Goal: Task Accomplishment & Management: Manage account settings

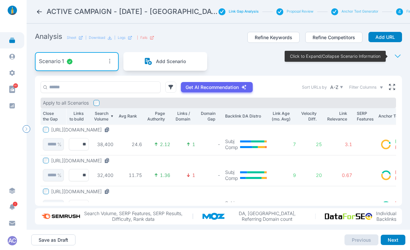
click at [83, 19] on nav "ACTIVE CAMPAIGN - [DATE] - Phoenix Link Gap Analysis Proposal Review Anchor Tex…" at bounding box center [218, 12] width 383 height 24
click at [40, 10] on icon at bounding box center [39, 11] width 7 height 7
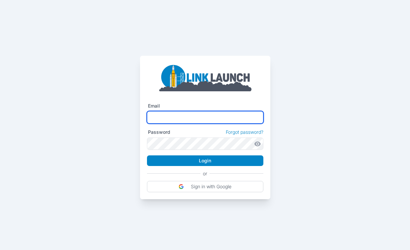
type input "**********"
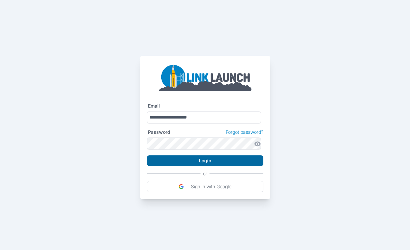
click at [225, 162] on button "Login" at bounding box center [205, 160] width 116 height 11
